Goal: Register for event/course

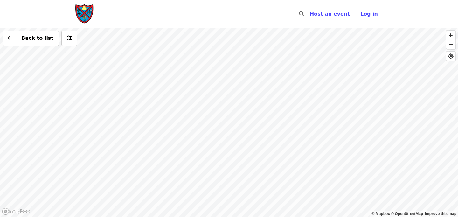
click at [175, 107] on div "Back to list" at bounding box center [229, 122] width 458 height 189
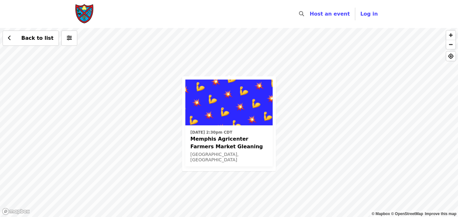
click at [257, 175] on div "Tue, Sep 30 @ 2:30pm CDT Memphis Agricenter Farmers Market Gleaning Memphis, TN…" at bounding box center [229, 122] width 458 height 189
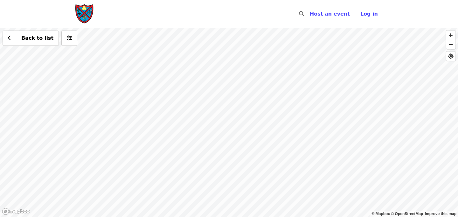
click at [293, 72] on div "Back to list" at bounding box center [229, 122] width 458 height 189
click at [9, 146] on div "Back to list" at bounding box center [229, 122] width 458 height 189
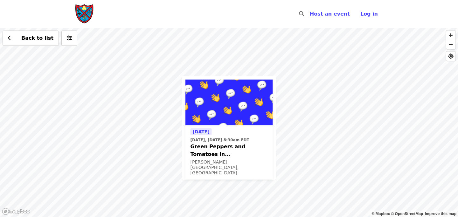
click at [227, 149] on span "Green Peppers and Tomatoes in [PERSON_NAME] River" at bounding box center [229, 150] width 77 height 15
